Goal: Check status: Check status

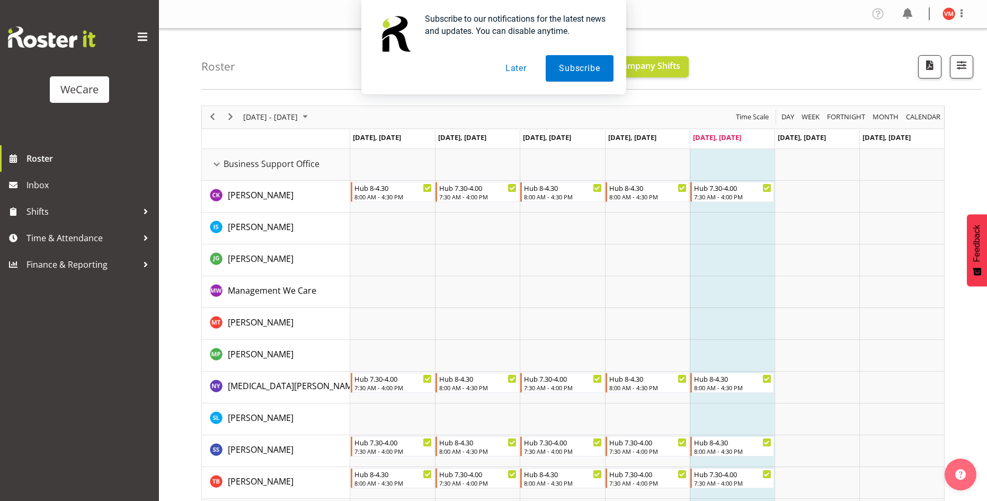
click at [521, 72] on button "Later" at bounding box center [516, 68] width 48 height 26
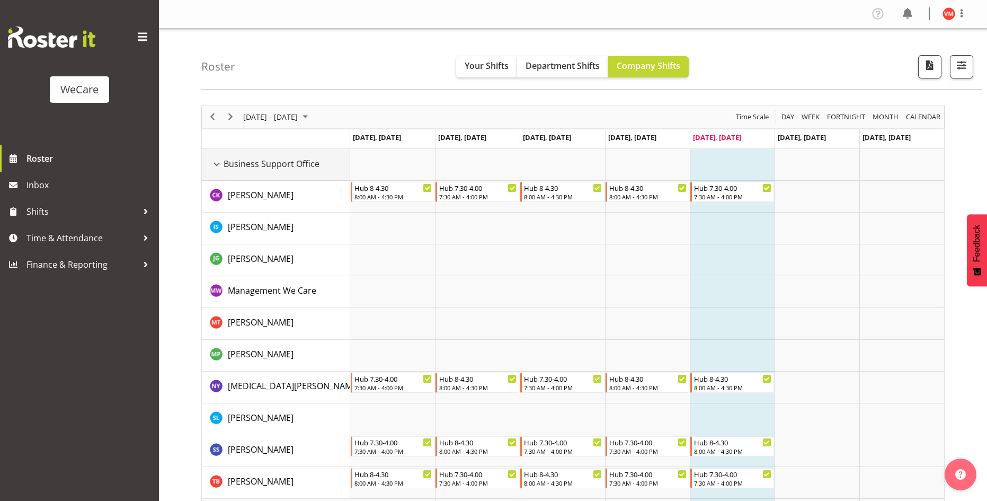
click at [216, 168] on div "Business Support Office resource" at bounding box center [217, 164] width 14 height 14
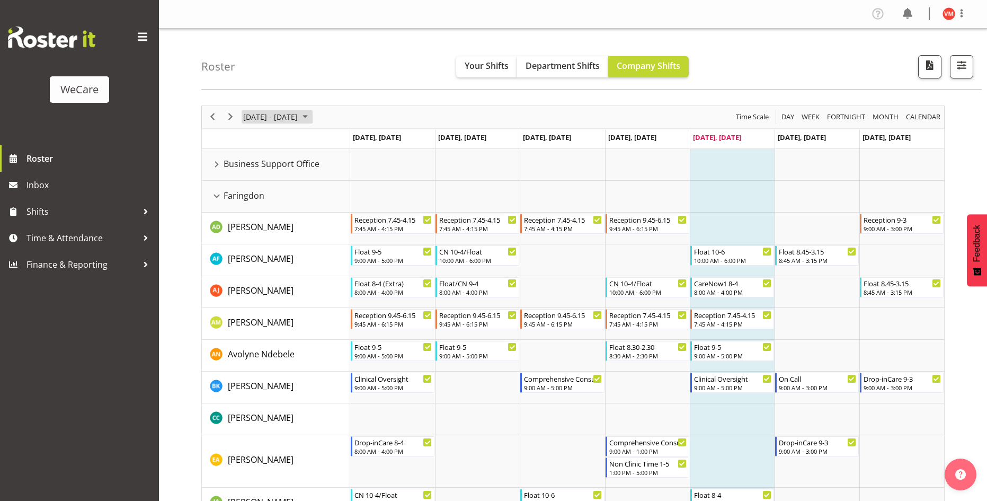
click at [299, 113] on span "[DATE] - [DATE]" at bounding box center [270, 116] width 57 height 13
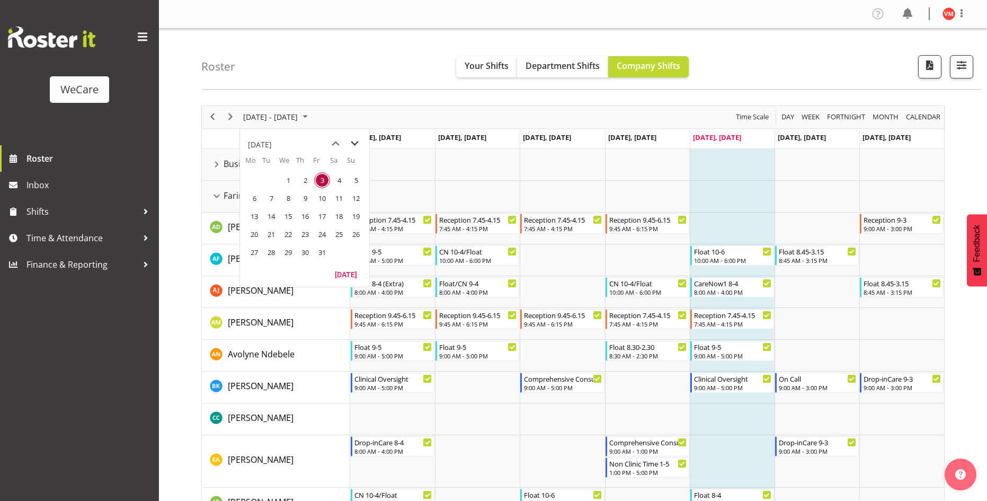
click at [357, 141] on span "next month" at bounding box center [354, 143] width 19 height 19
click at [257, 178] on span "1" at bounding box center [254, 180] width 16 height 16
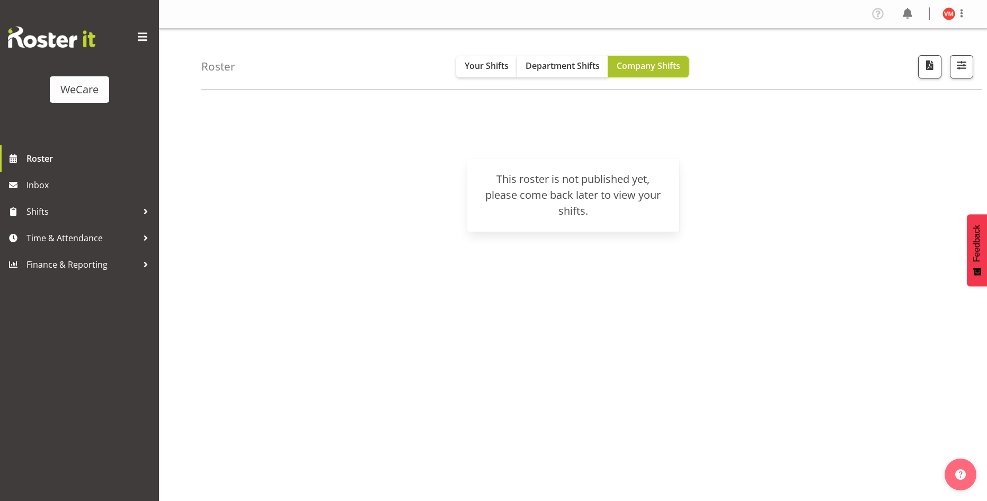
click at [660, 72] on button "Company Shifts" at bounding box center [648, 66] width 81 height 21
click at [242, 63] on div "Roster Your Shifts Department Shifts Company Shifts All Locations Clear Busines…" at bounding box center [591, 59] width 780 height 61
click at [37, 163] on span "Roster" at bounding box center [89, 158] width 127 height 16
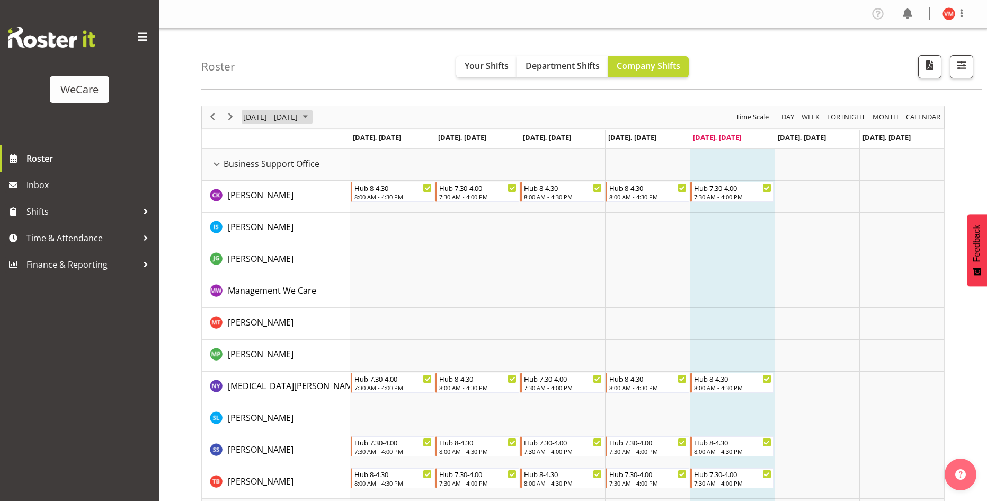
click at [312, 118] on span "October 2025" at bounding box center [305, 116] width 13 height 13
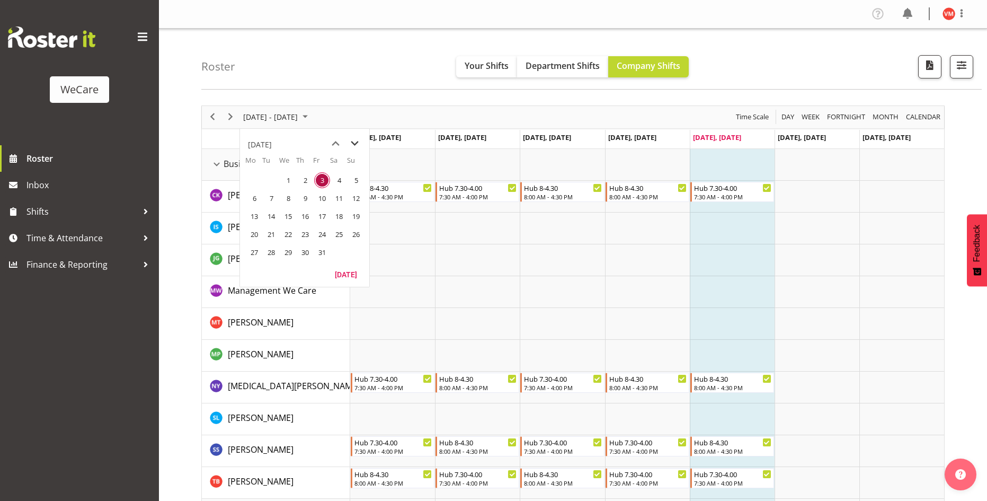
click at [353, 144] on span "next month" at bounding box center [354, 143] width 19 height 19
click at [338, 183] on span "1" at bounding box center [339, 180] width 16 height 16
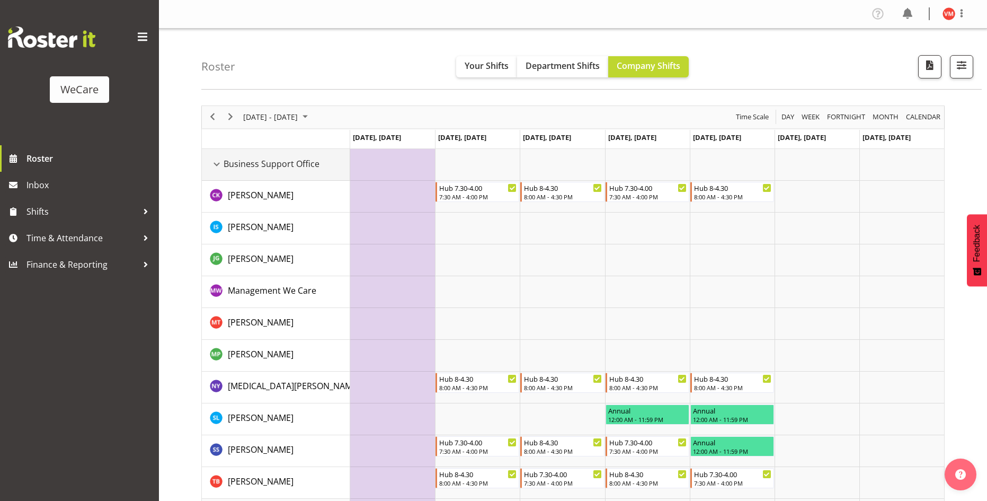
click at [218, 167] on div "Business Support Office resource" at bounding box center [217, 164] width 14 height 14
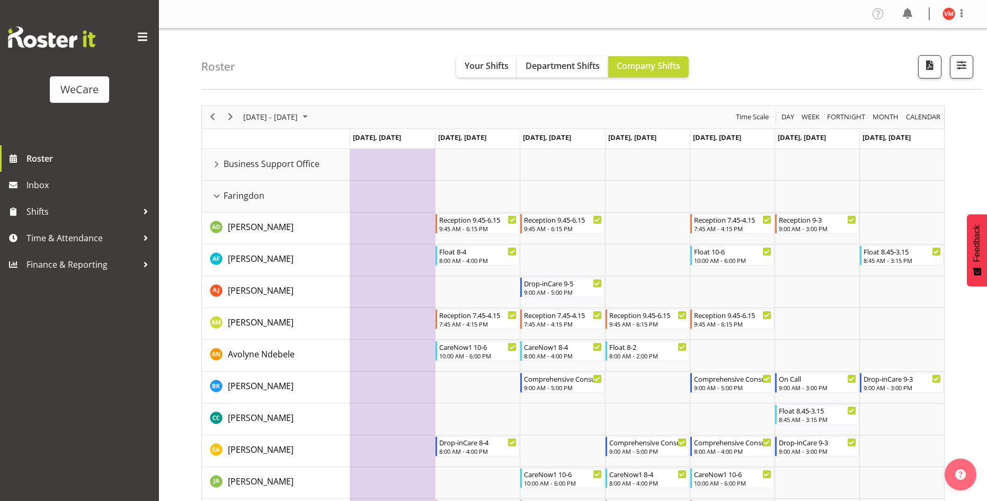
click at [382, 40] on div "Roster Your Shifts Department Shifts Company Shifts All Locations Clear Busines…" at bounding box center [591, 59] width 780 height 61
click at [363, 62] on div "Roster Your Shifts Department Shifts Company Shifts All Locations Clear Busines…" at bounding box center [591, 59] width 780 height 61
click at [237, 116] on button "Next" at bounding box center [231, 116] width 14 height 13
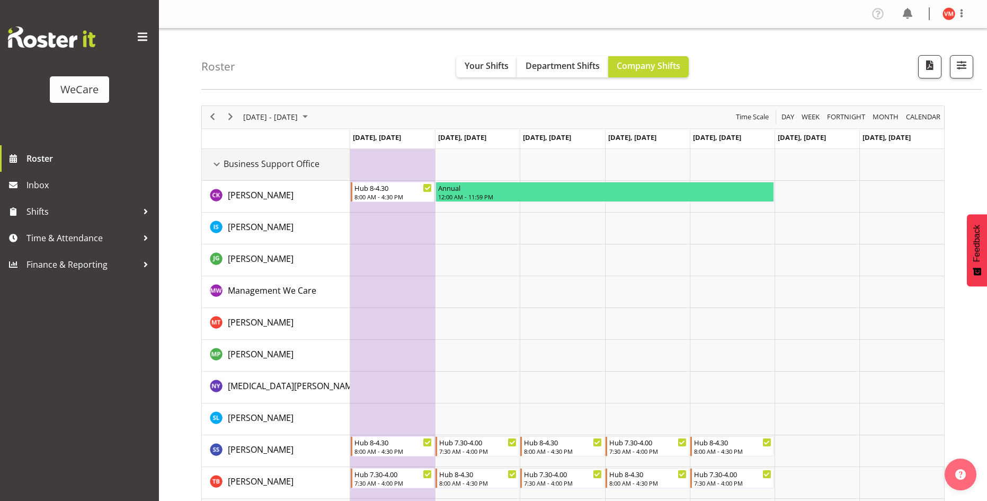
click at [218, 166] on div "Business Support Office resource" at bounding box center [217, 164] width 14 height 14
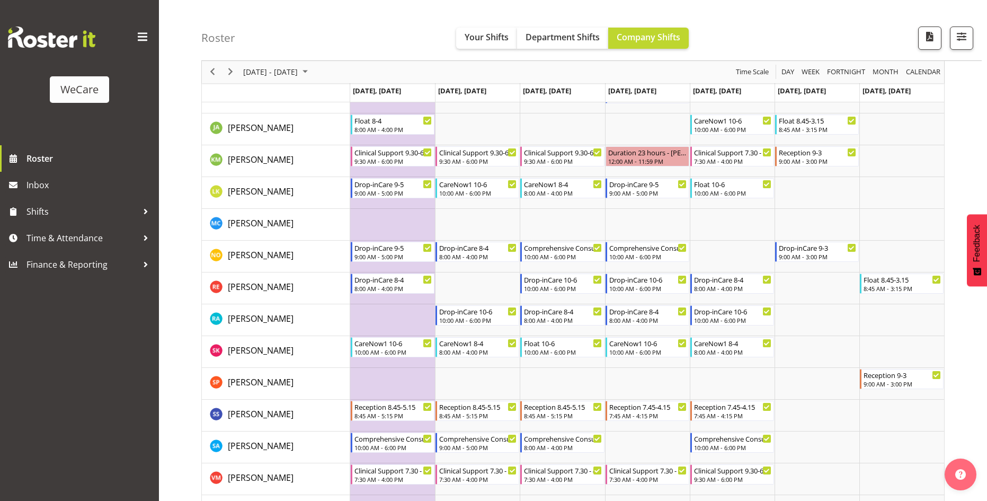
scroll to position [371, 0]
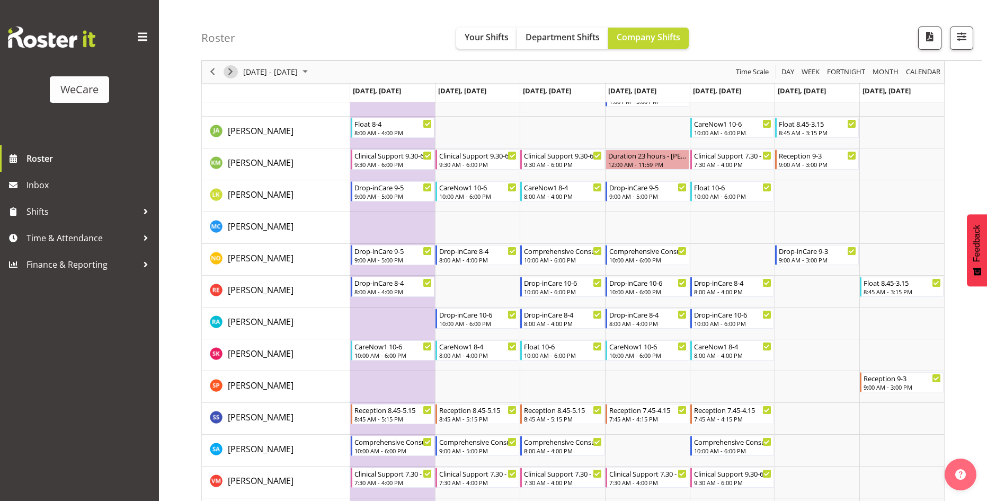
click at [227, 71] on span "Next" at bounding box center [230, 72] width 13 height 13
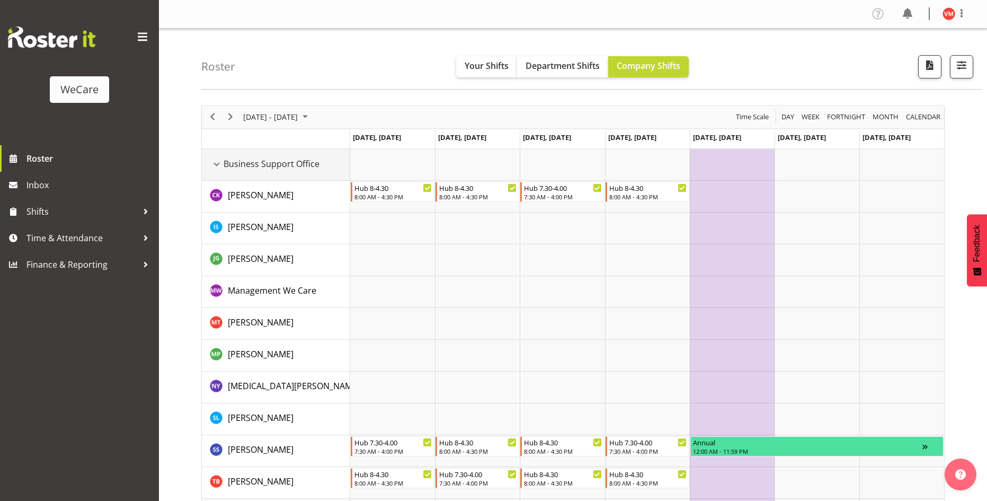
click at [217, 164] on div "Business Support Office resource" at bounding box center [217, 164] width 14 height 14
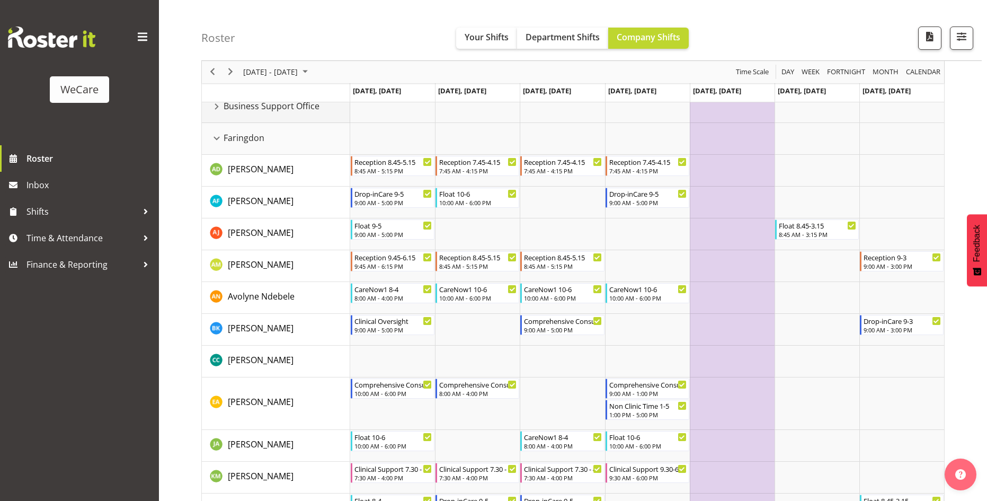
scroll to position [106, 0]
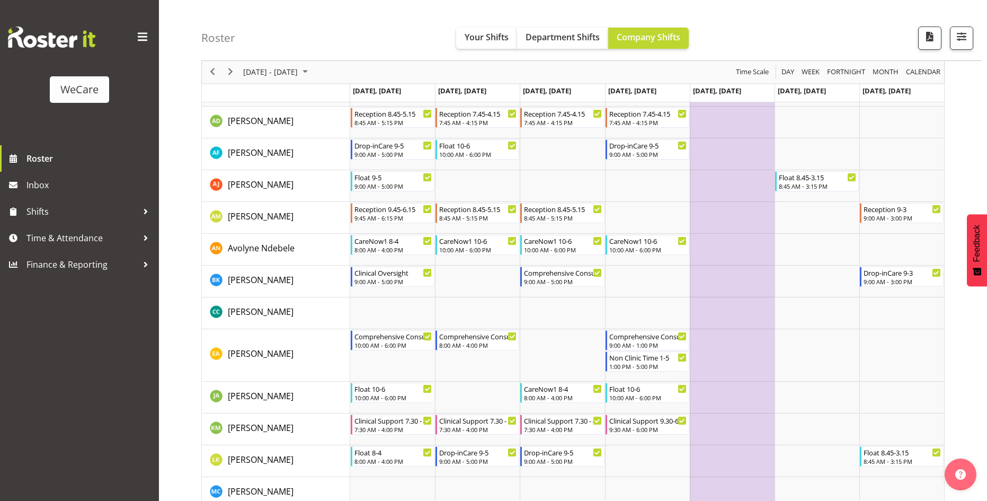
click at [748, 162] on td "Timeline Week of November 15, 2025" at bounding box center [732, 154] width 85 height 32
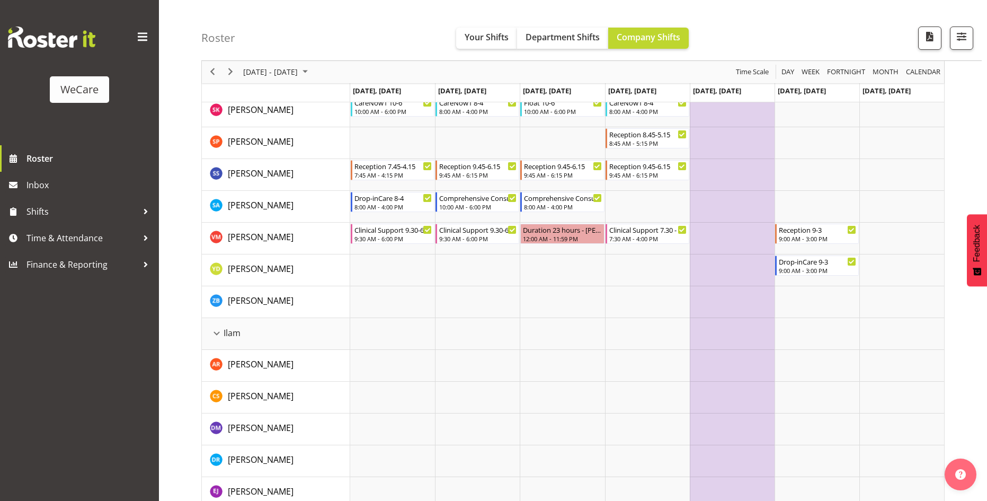
scroll to position [583, 0]
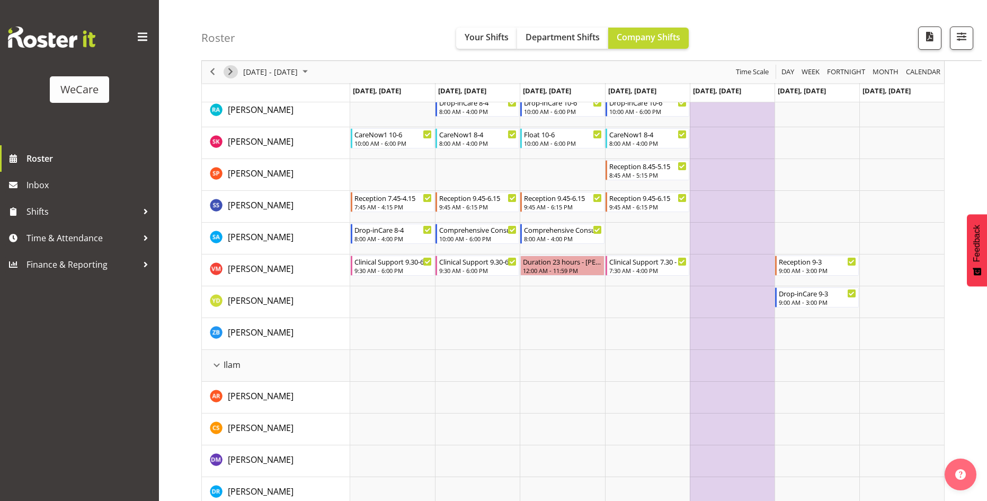
click at [232, 69] on span "Next" at bounding box center [230, 72] width 13 height 13
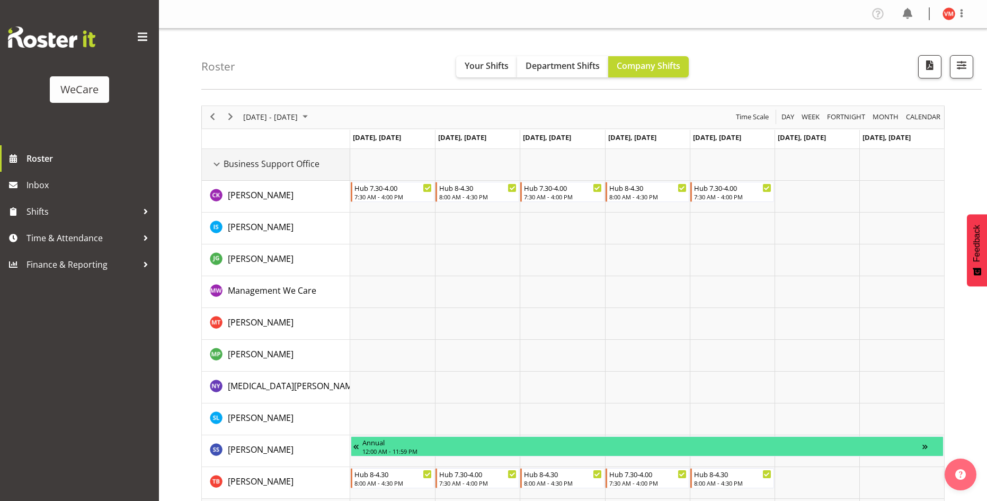
click at [215, 163] on div "Business Support Office resource" at bounding box center [217, 164] width 14 height 14
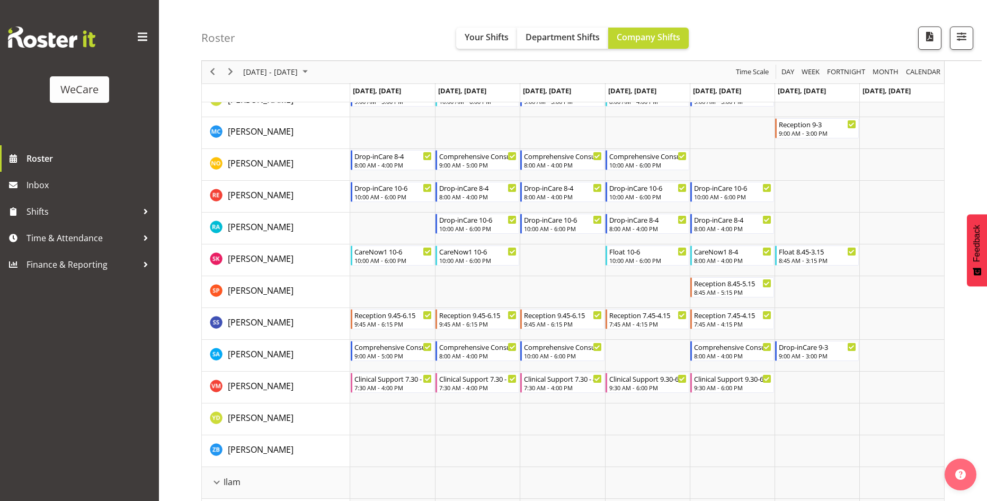
scroll to position [477, 0]
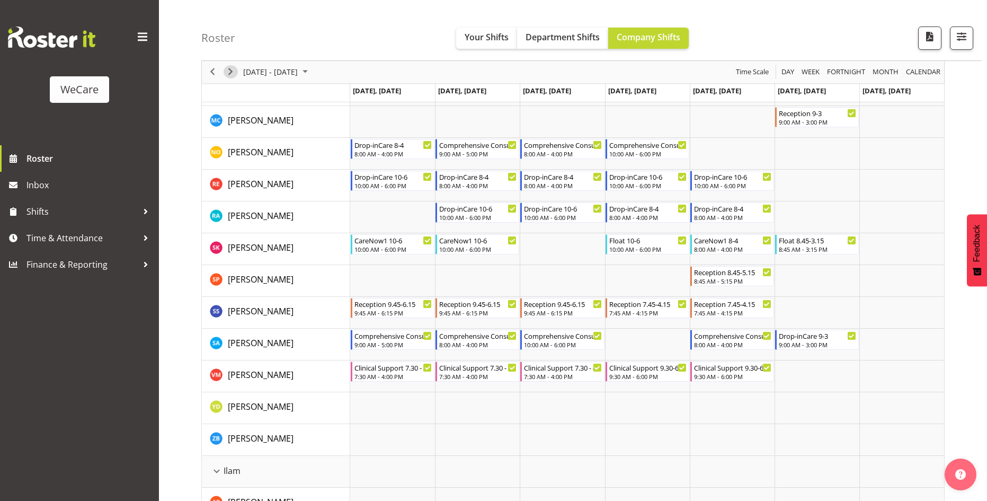
click at [228, 70] on span "Next" at bounding box center [230, 72] width 13 height 13
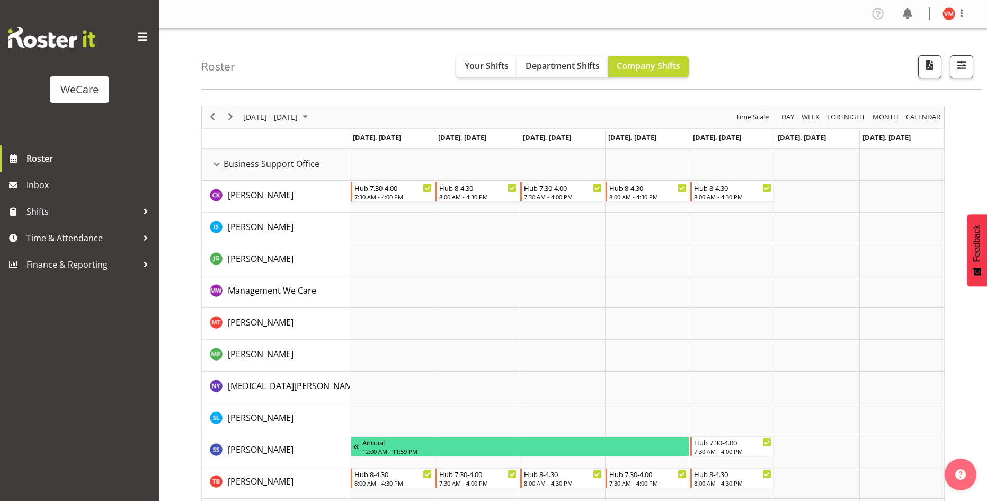
click at [339, 64] on div "Roster Your Shifts Department Shifts Company Shifts All Locations Clear Busines…" at bounding box center [591, 59] width 780 height 61
click at [217, 117] on span "Previous" at bounding box center [212, 116] width 13 height 13
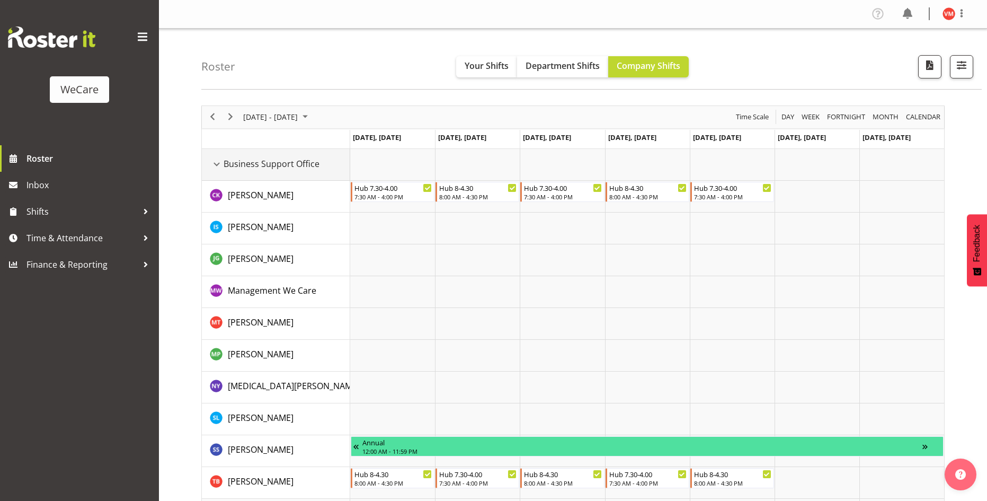
click at [221, 163] on div "Business Support Office resource" at bounding box center [217, 164] width 14 height 14
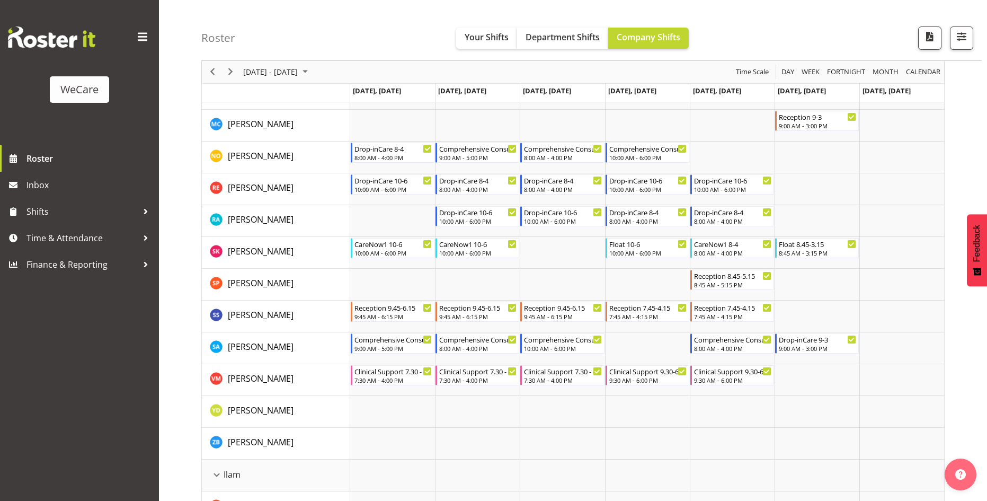
scroll to position [795, 0]
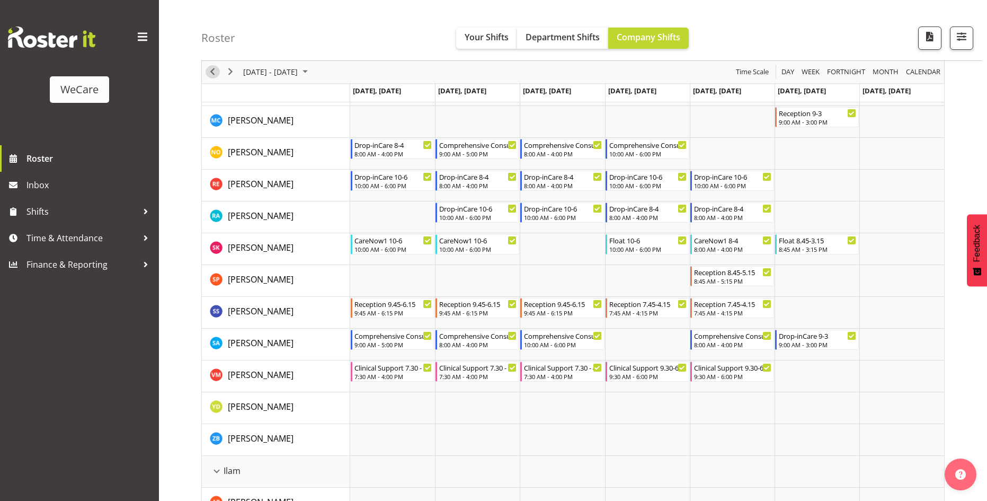
click at [212, 72] on span "Previous" at bounding box center [212, 72] width 13 height 13
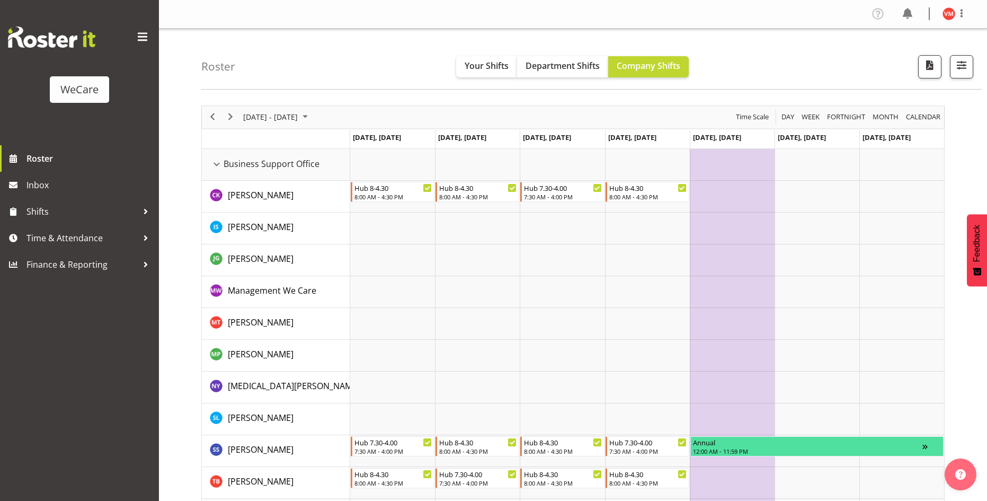
scroll to position [318, 0]
